Goal: Understand process/instructions: Learn about a topic

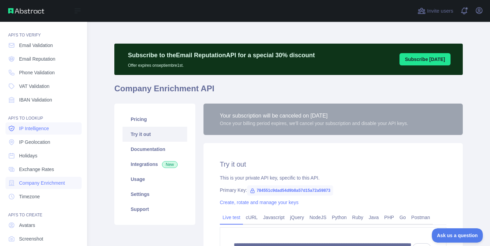
scroll to position [19, 0]
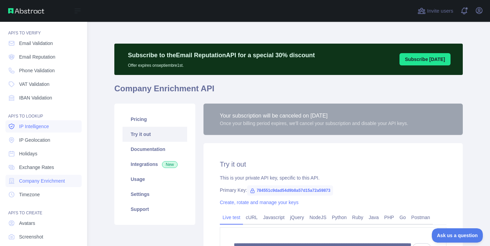
click at [40, 130] on link "IP Intelligence" at bounding box center [43, 126] width 76 height 12
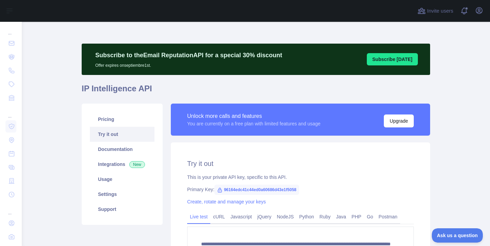
scroll to position [109, 0]
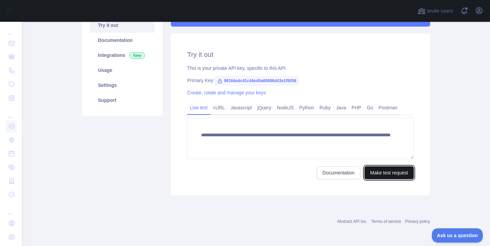
click at [378, 175] on button "Make test request" at bounding box center [388, 172] width 49 height 13
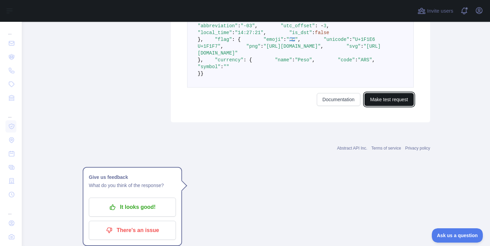
scroll to position [541, 0]
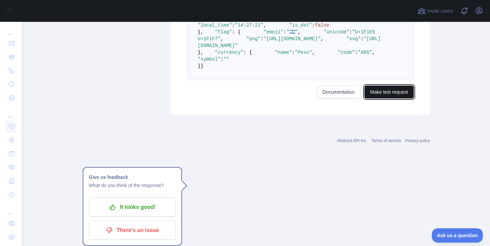
click at [386, 98] on button "Make test request" at bounding box center [388, 91] width 49 height 13
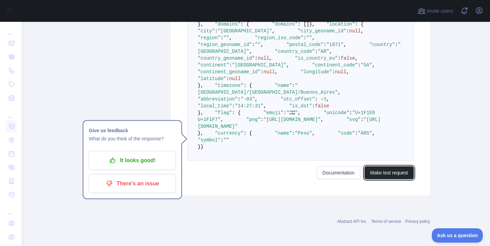
scroll to position [403, 0]
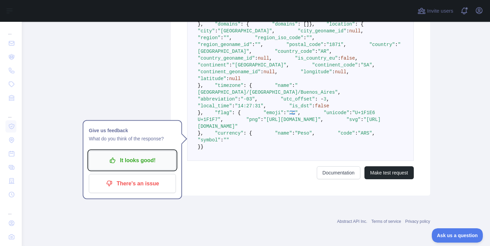
click at [160, 154] on p "It looks good!" at bounding box center [132, 160] width 77 height 12
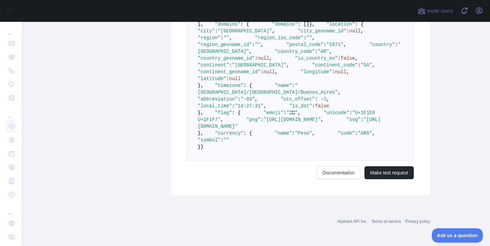
scroll to position [0, 0]
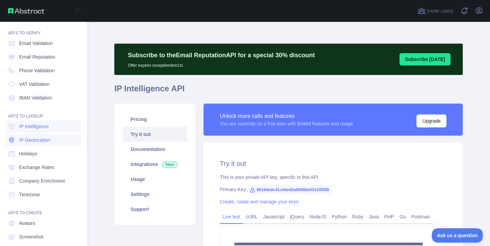
click at [38, 138] on span "IP Geolocation" at bounding box center [34, 139] width 31 height 7
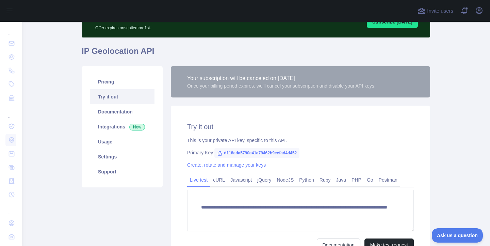
scroll to position [110, 0]
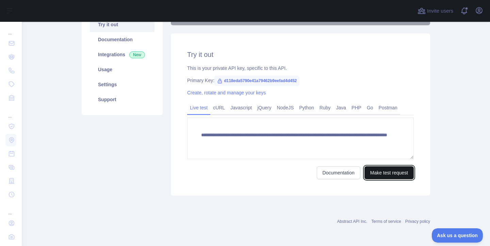
click at [387, 171] on button "Make test request" at bounding box center [388, 172] width 49 height 13
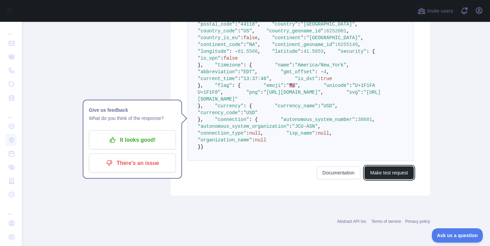
scroll to position [452, 0]
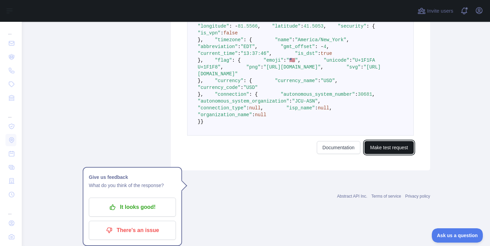
click at [391, 154] on button "Make test request" at bounding box center [388, 147] width 49 height 13
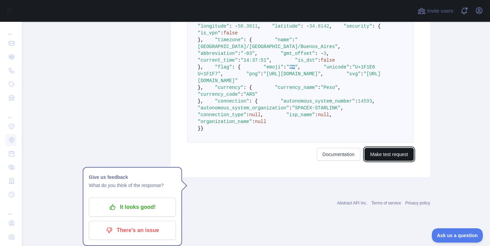
click at [391, 161] on button "Make test request" at bounding box center [388, 154] width 49 height 13
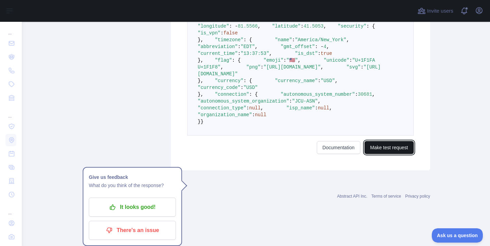
click at [391, 154] on button "Make test request" at bounding box center [388, 147] width 49 height 13
click at [439, 134] on main "**********" at bounding box center [256, 134] width 468 height 224
